Goal: Task Accomplishment & Management: Complete application form

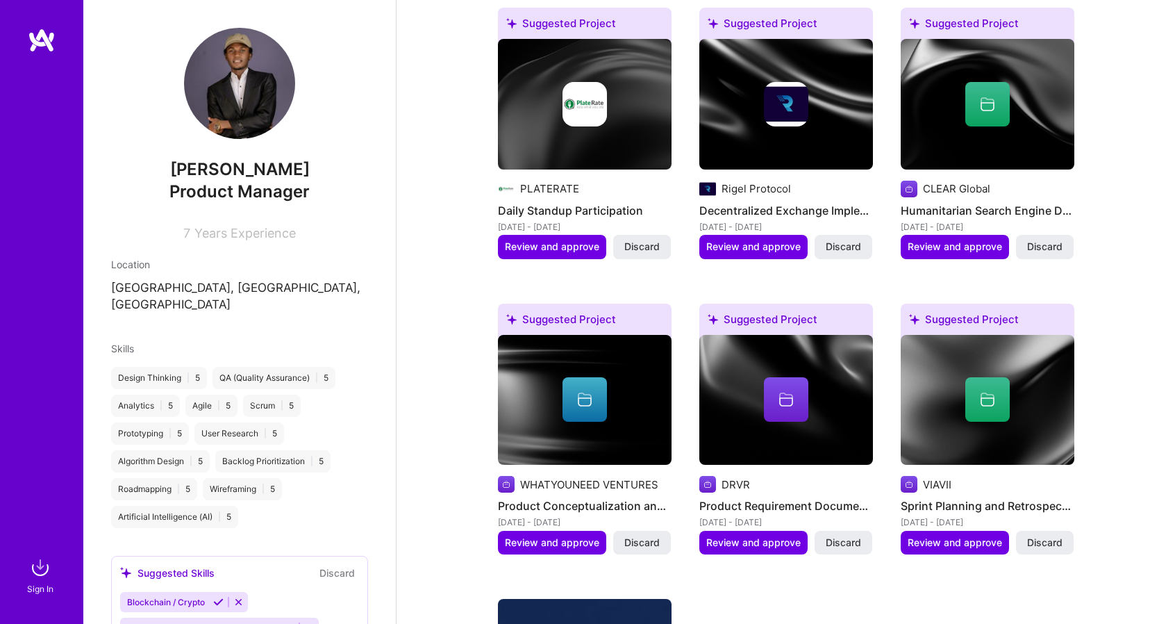
scroll to position [69, 0]
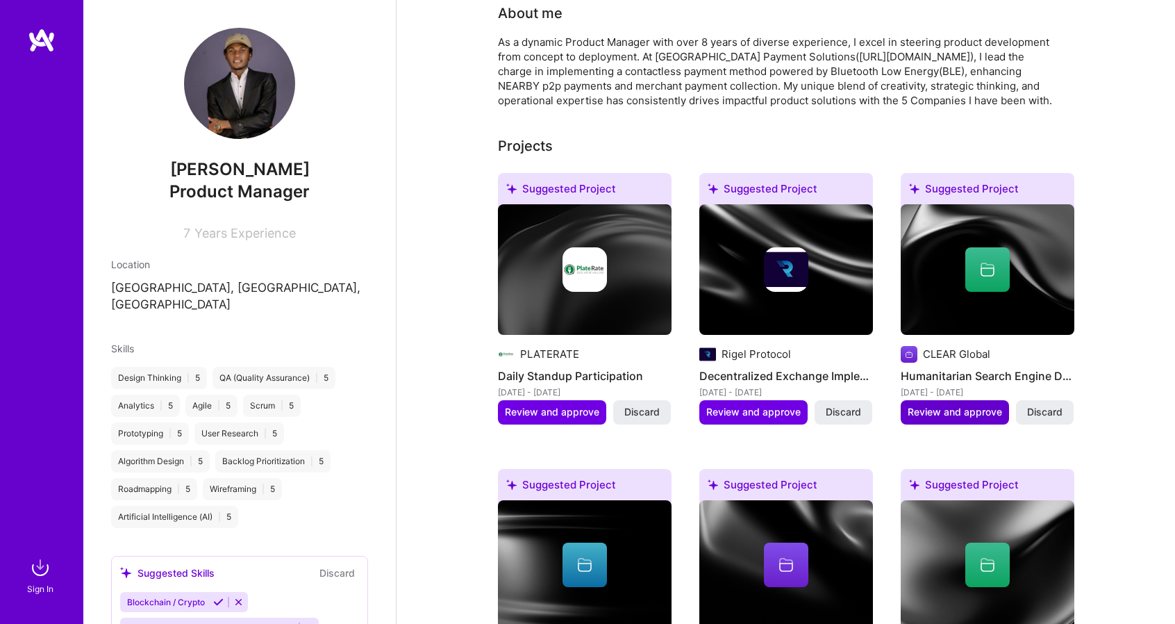
click at [986, 412] on span "Review and approve" at bounding box center [955, 412] width 94 height 14
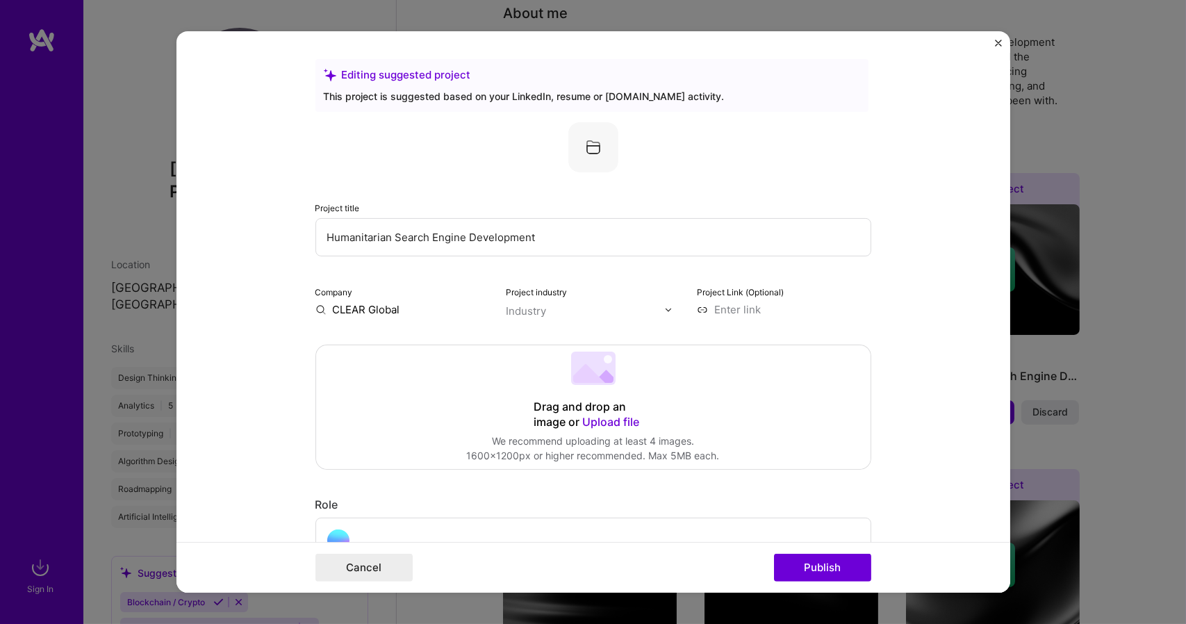
click at [390, 313] on input "CLEAR Global" at bounding box center [402, 309] width 174 height 15
click at [404, 313] on input "CLEAR Global" at bounding box center [402, 309] width 174 height 15
click at [572, 311] on input "text" at bounding box center [585, 311] width 158 height 15
type input "Humanitarian Services"
click at [664, 304] on div at bounding box center [672, 309] width 16 height 15
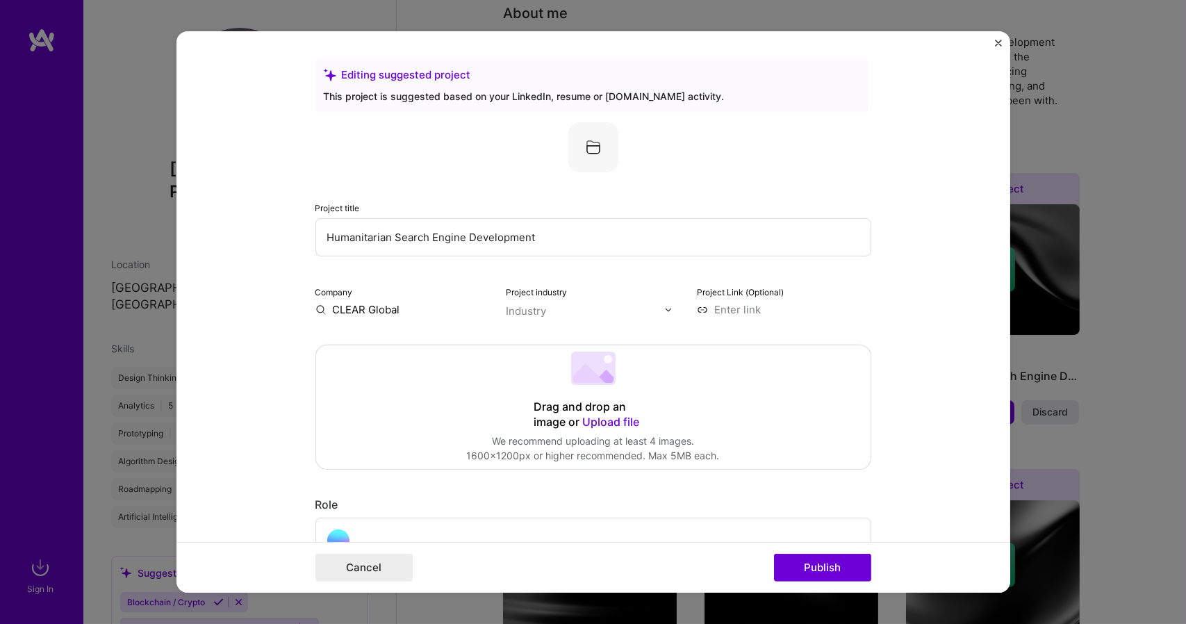
click at [664, 307] on img at bounding box center [668, 309] width 8 height 8
click at [1160, 441] on div "Editing suggested project This project is suggested based on your LinkedIn, res…" at bounding box center [593, 312] width 1186 height 624
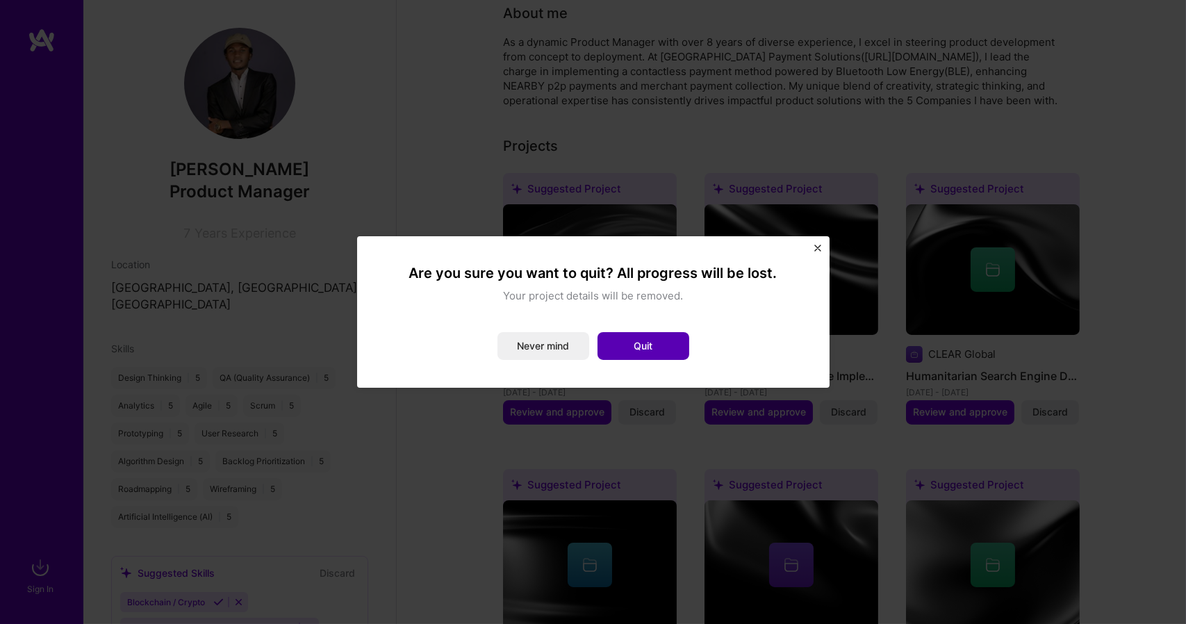
click at [648, 346] on button "Quit" at bounding box center [643, 346] width 92 height 28
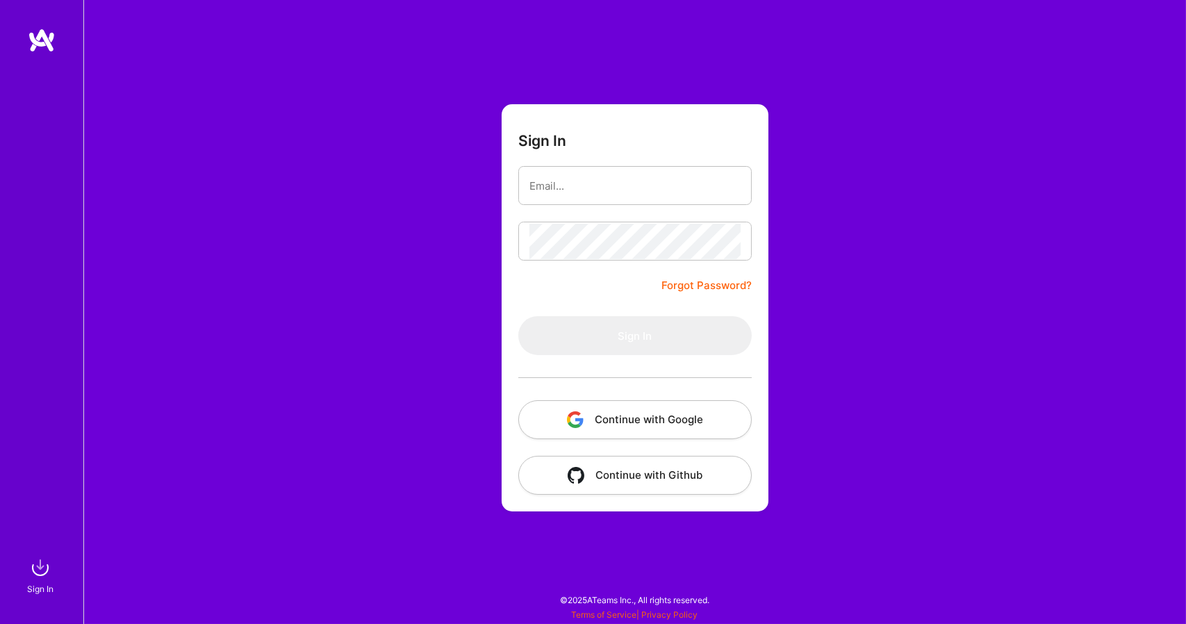
click at [908, 396] on div "Sign In Forgot Password? Sign In Continue with Google Continue with Github" at bounding box center [634, 312] width 1103 height 624
click at [575, 194] on input "email" at bounding box center [634, 185] width 211 height 35
type input "askdavidtoday@gmail.com"
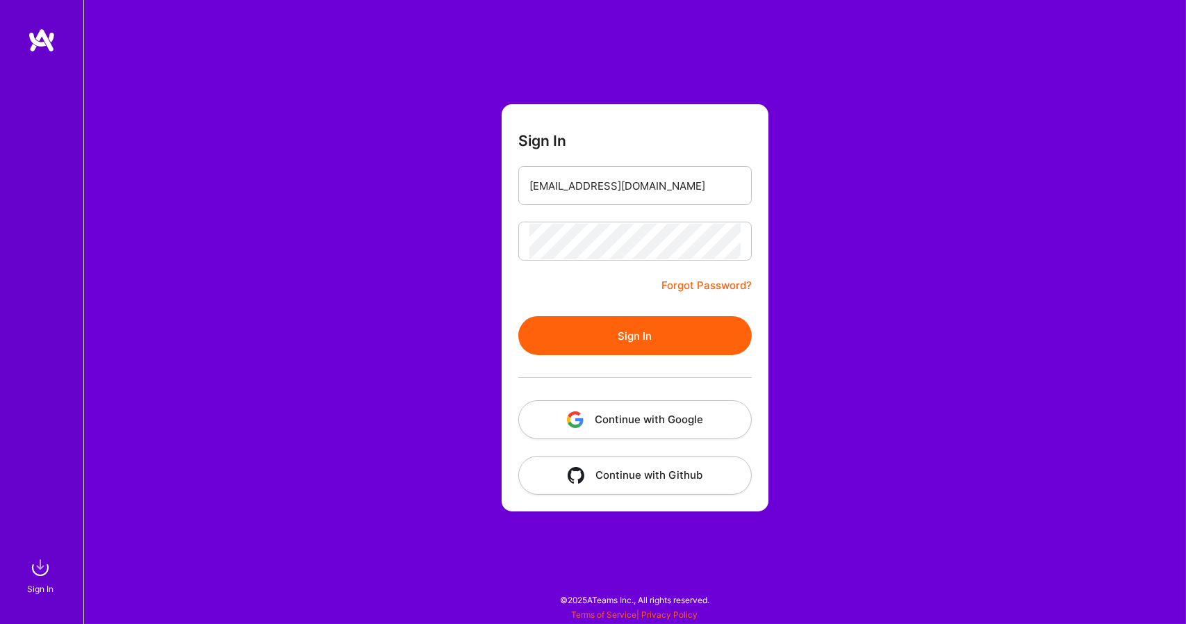
click at [622, 332] on button "Sign In" at bounding box center [634, 335] width 233 height 39
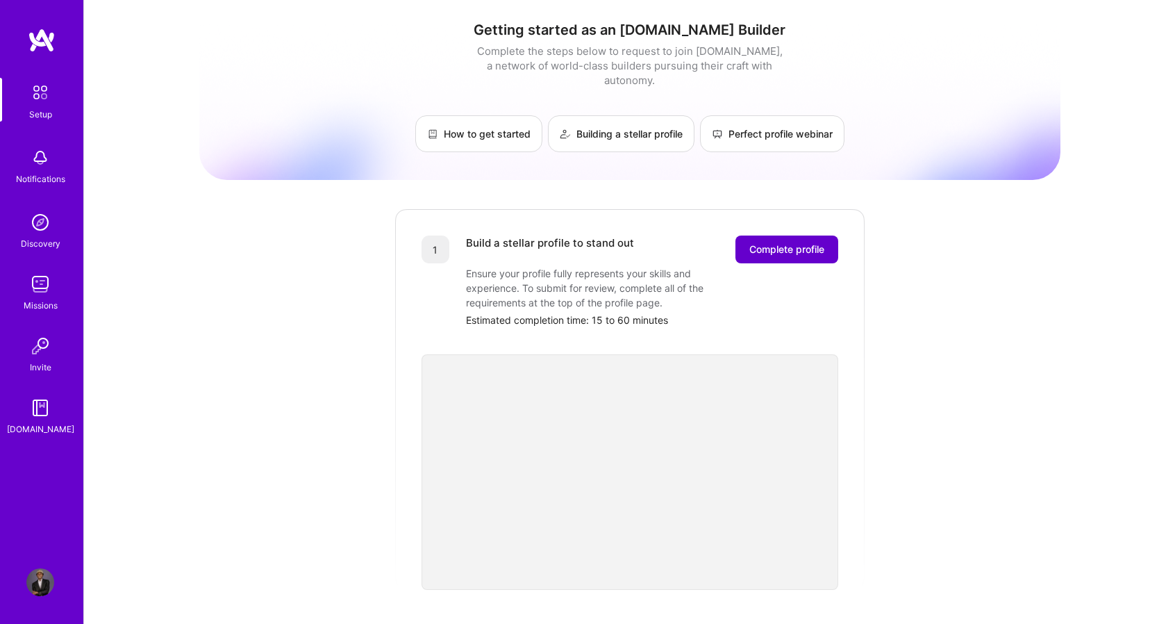
click at [790, 242] on span "Complete profile" at bounding box center [787, 249] width 75 height 14
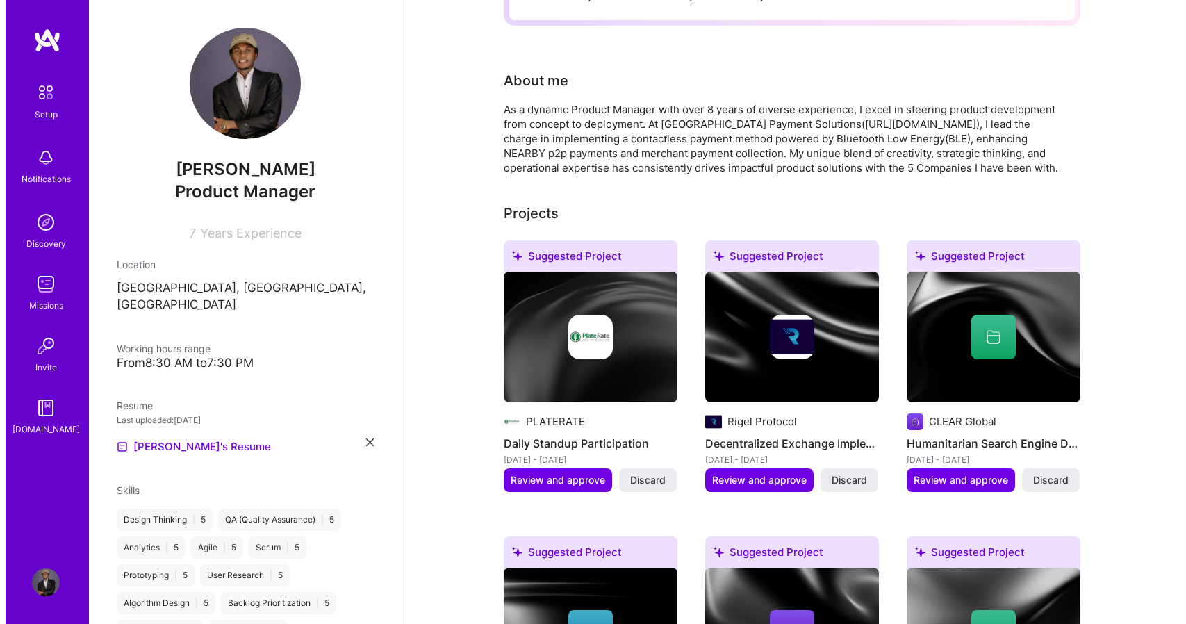
scroll to position [283, 0]
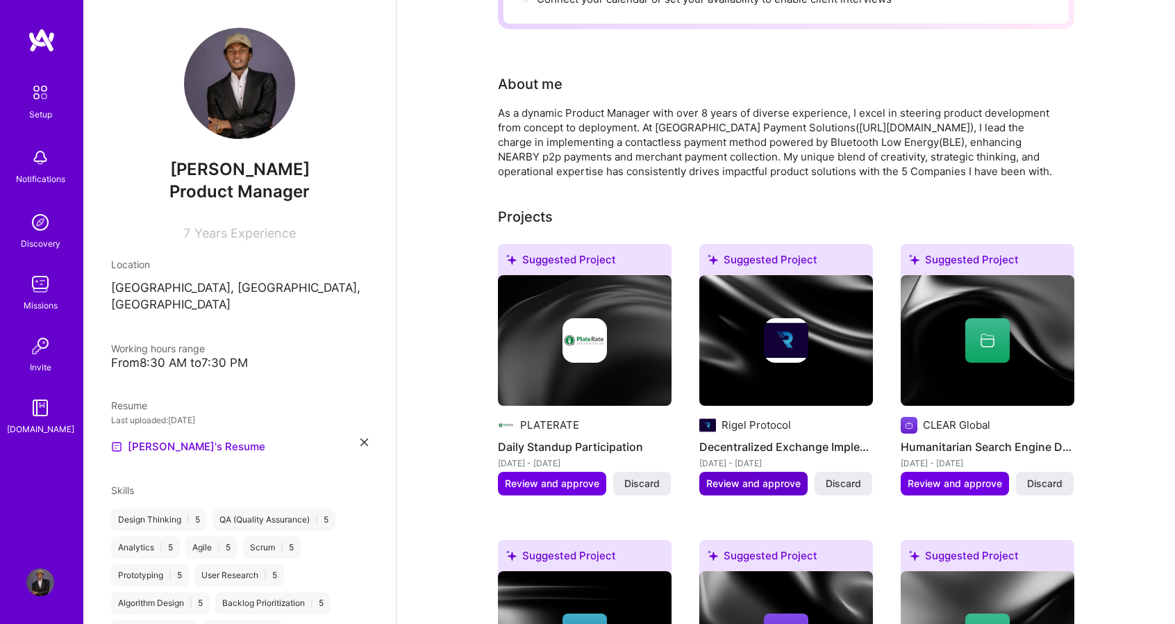
click at [763, 477] on span "Review and approve" at bounding box center [754, 484] width 94 height 14
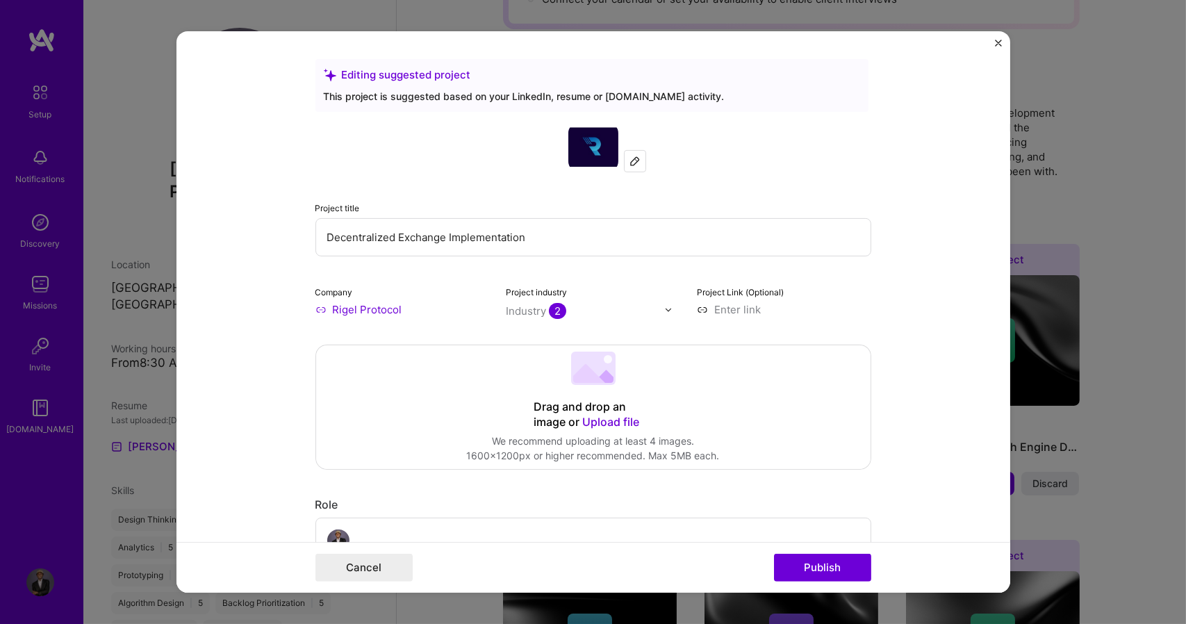
click at [374, 304] on input "Rigel Protocol" at bounding box center [402, 309] width 174 height 15
click at [394, 311] on input "Rigel Protocol" at bounding box center [402, 309] width 174 height 15
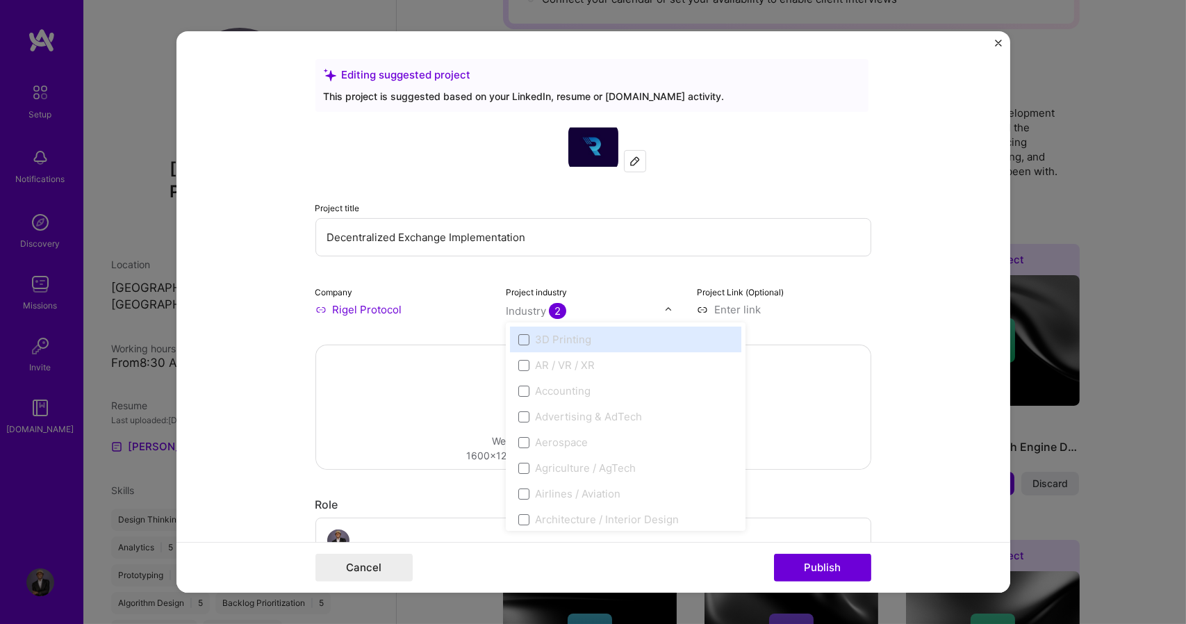
click at [551, 310] on span "2" at bounding box center [557, 311] width 17 height 16
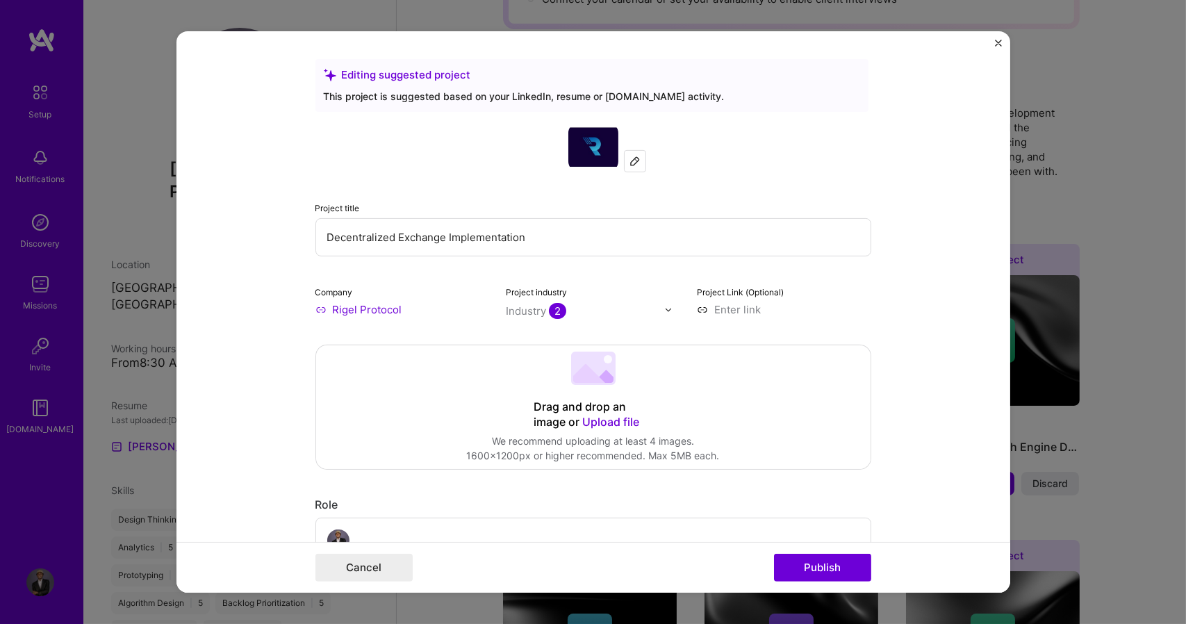
click at [1083, 85] on div "Editing suggested project This project is suggested based on your LinkedIn, res…" at bounding box center [593, 312] width 1186 height 624
click at [996, 42] on img "Close" at bounding box center [998, 43] width 7 height 7
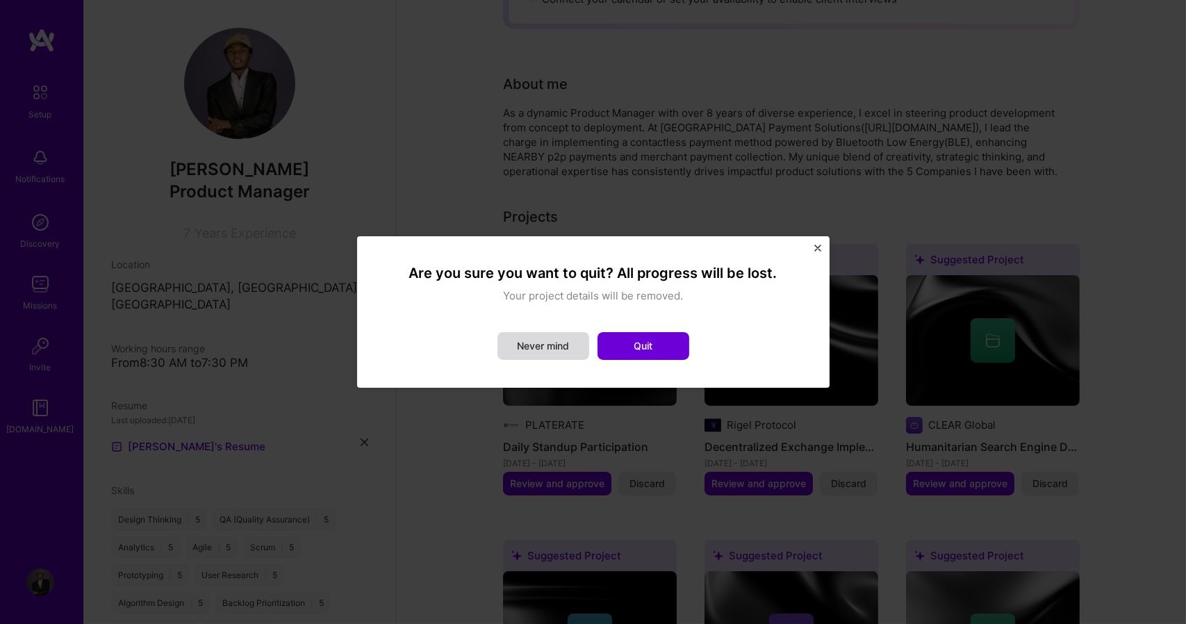
click at [535, 341] on button "Never mind" at bounding box center [543, 346] width 92 height 28
